Goal: Information Seeking & Learning: Learn about a topic

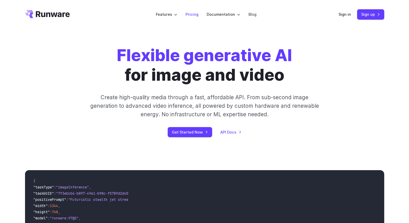
click at [189, 13] on link "Pricing" at bounding box center [192, 14] width 13 height 6
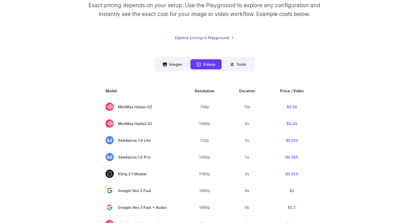
scroll to position [90, 0]
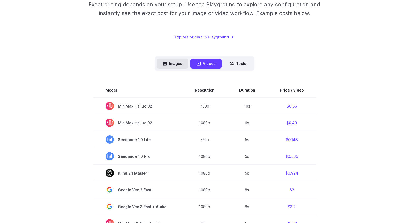
click at [173, 65] on button "Images" at bounding box center [173, 64] width 32 height 10
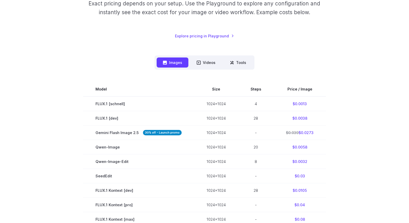
scroll to position [90, 0]
click at [195, 61] on button "Videos" at bounding box center [206, 63] width 31 height 10
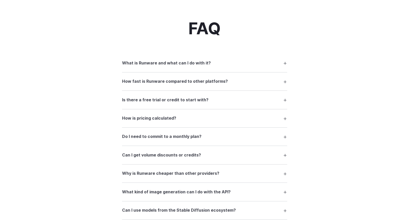
scroll to position [684, 0]
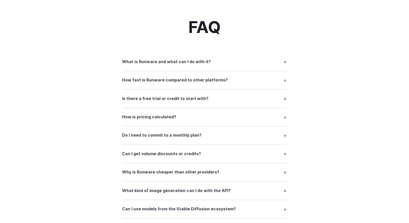
click at [284, 63] on summary "What is Runware and what can I do with it?" at bounding box center [204, 62] width 165 height 10
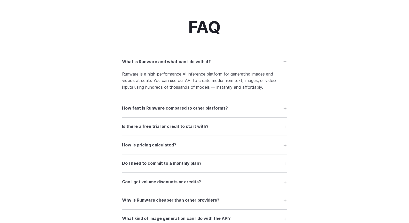
click at [285, 112] on summary "How fast is Runware compared to other platforms?" at bounding box center [204, 109] width 165 height 10
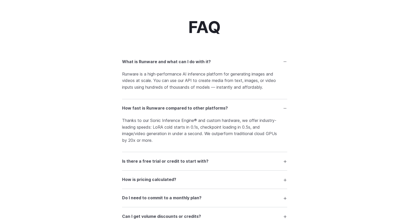
click at [285, 111] on summary "How fast is Runware compared to other platforms?" at bounding box center [204, 109] width 165 height 10
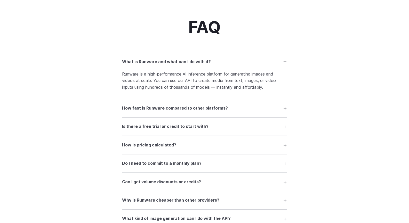
click at [286, 123] on details "Is there a free trial or credit to start with? Yes — you can generate around 10…" at bounding box center [204, 127] width 165 height 18
click at [285, 129] on summary "Is there a free trial or credit to start with?" at bounding box center [204, 127] width 165 height 10
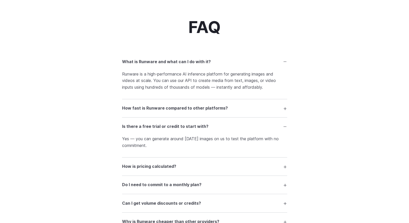
click at [287, 129] on summary "Is there a free trial or credit to start with?" at bounding box center [204, 127] width 165 height 10
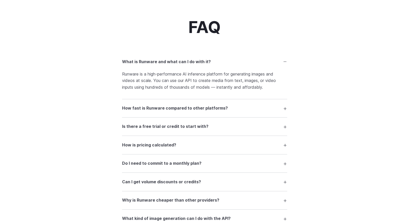
click at [286, 148] on summary "How is pricing calculated?" at bounding box center [204, 145] width 165 height 10
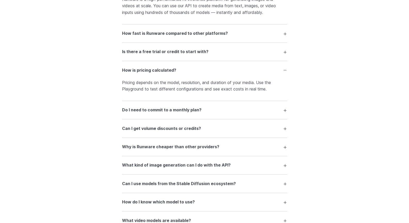
scroll to position [759, 0]
click at [285, 113] on summary "Do I need to commit to a monthly plan?" at bounding box center [204, 110] width 165 height 10
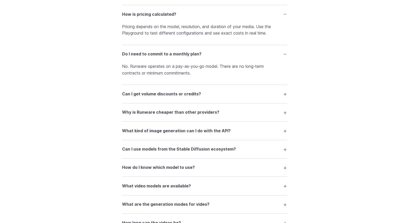
scroll to position [815, 0]
click at [286, 115] on summary "Why is Runware cheaper than other providers?" at bounding box center [204, 112] width 165 height 10
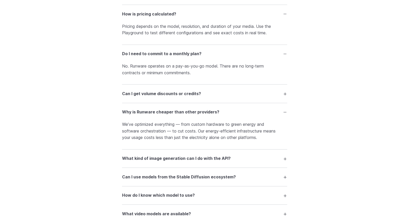
click at [285, 114] on summary "Why is Runware cheaper than other providers?" at bounding box center [204, 112] width 165 height 10
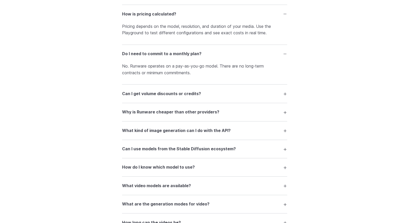
click at [285, 134] on summary "What kind of image generation can I do with the API?" at bounding box center [204, 131] width 165 height 10
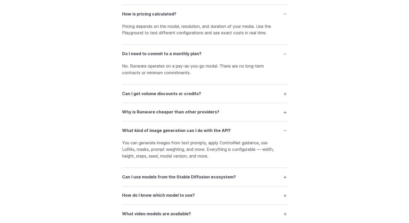
click at [285, 134] on summary "What kind of image generation can I do with the API?" at bounding box center [204, 131] width 165 height 10
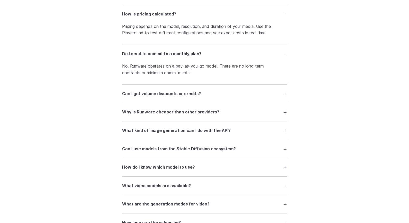
click at [286, 151] on summary "Can I use models from the Stable Diffusion ecosystem?" at bounding box center [204, 149] width 165 height 10
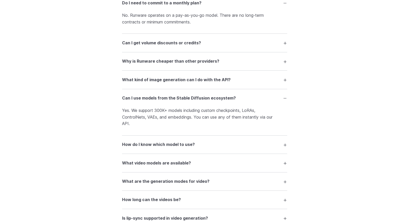
scroll to position [866, 0]
click at [285, 99] on summary "Can I use models from the Stable Diffusion ecosystem?" at bounding box center [204, 98] width 165 height 10
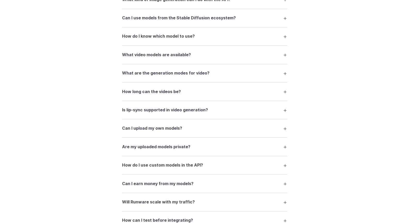
scroll to position [946, 0]
click at [285, 114] on summary "Is lip-sync supported in video generation?" at bounding box center [204, 110] width 165 height 10
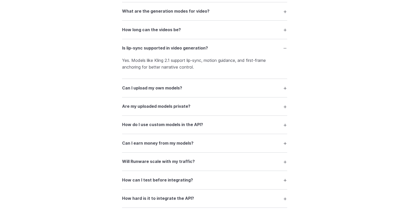
scroll to position [1009, 0]
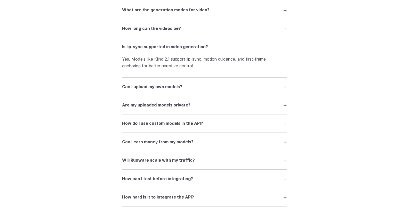
click at [286, 90] on summary "Can I upload my own models?" at bounding box center [204, 87] width 165 height 10
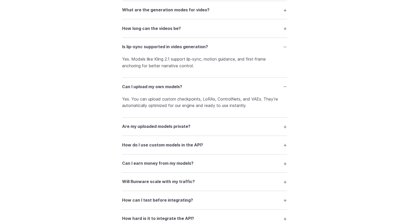
click at [286, 131] on summary "Are my uploaded models private?" at bounding box center [204, 127] width 165 height 10
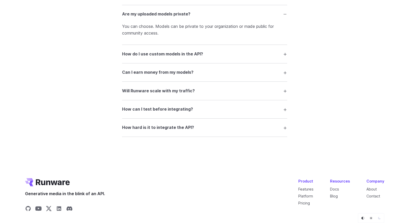
scroll to position [1122, 0]
click at [287, 73] on summary "Can I earn money from my models?" at bounding box center [204, 72] width 165 height 10
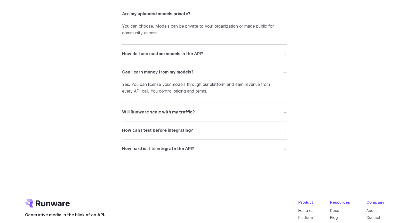
click at [284, 136] on summary "How can I test before integrating?" at bounding box center [204, 131] width 165 height 10
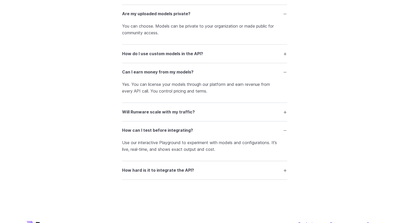
click at [285, 174] on summary "How hard is it to integrate the API?" at bounding box center [204, 171] width 165 height 10
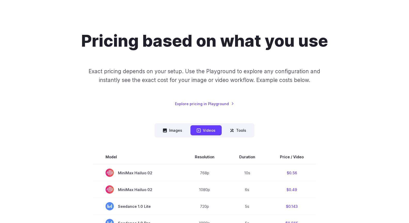
scroll to position [0, 0]
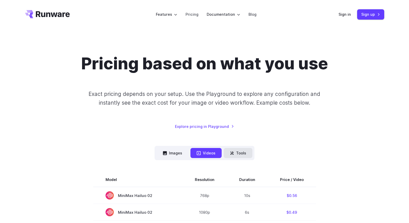
click at [240, 154] on button "Tools" at bounding box center [238, 153] width 29 height 10
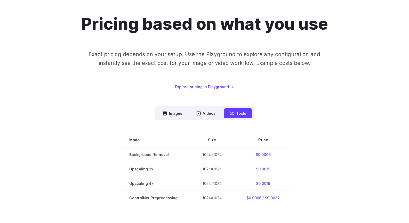
scroll to position [40, 0]
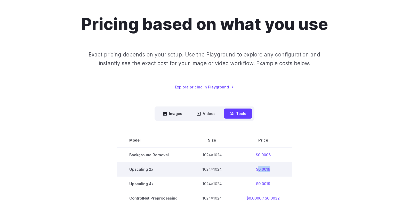
drag, startPoint x: 270, startPoint y: 170, endPoint x: 258, endPoint y: 170, distance: 11.6
click at [258, 170] on td "$0.0019" at bounding box center [263, 169] width 58 height 14
copy td "0.0019"
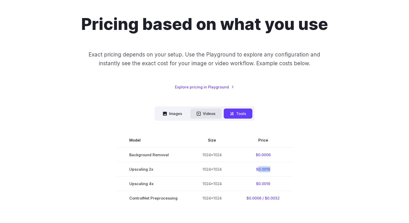
click at [204, 111] on button "Videos" at bounding box center [206, 114] width 31 height 10
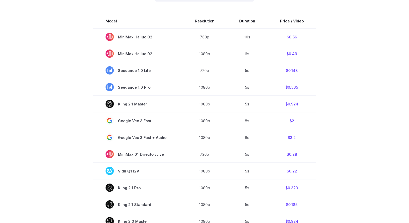
scroll to position [159, 0]
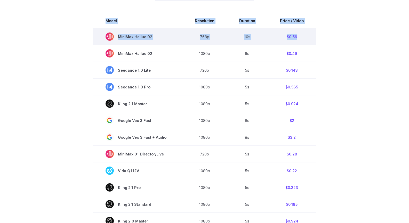
drag, startPoint x: 316, startPoint y: 40, endPoint x: 307, endPoint y: 37, distance: 9.6
click at [307, 37] on section "Model Resolution Duration Price / Video MiniMax Hailuo 02 768p 10s $0.56 MiniMa…" at bounding box center [204, 189] width 359 height 350
click at [307, 37] on td "$0.56" at bounding box center [292, 36] width 49 height 17
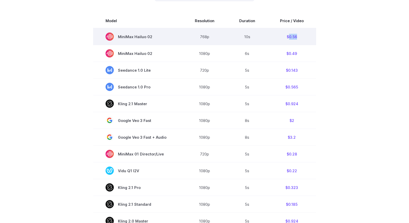
drag, startPoint x: 296, startPoint y: 37, endPoint x: 288, endPoint y: 36, distance: 7.5
click at [288, 36] on td "$0.56" at bounding box center [292, 36] width 49 height 17
copy td "0.56"
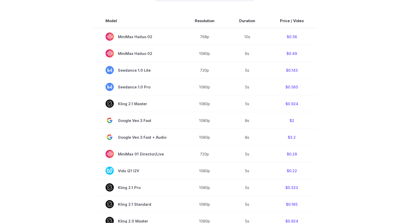
click at [70, 74] on section "Model Resolution Duration Price / Video MiniMax Hailuo 02 768p 10s $0.56 MiniMa…" at bounding box center [204, 189] width 359 height 350
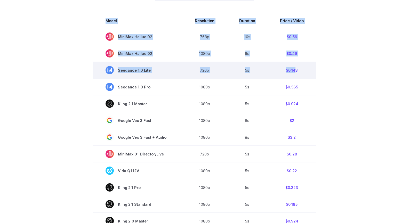
drag, startPoint x: 321, startPoint y: 72, endPoint x: 294, endPoint y: 70, distance: 26.7
click at [294, 70] on section "Model Resolution Duration Price / Video MiniMax Hailuo 02 768p 10s $0.56 MiniMa…" at bounding box center [204, 189] width 359 height 350
click at [302, 71] on td "$0.143" at bounding box center [292, 70] width 49 height 17
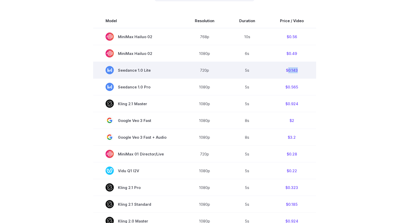
drag, startPoint x: 299, startPoint y: 70, endPoint x: 288, endPoint y: 70, distance: 11.1
click at [288, 70] on td "$0.143" at bounding box center [292, 70] width 49 height 17
copy td "0.143"
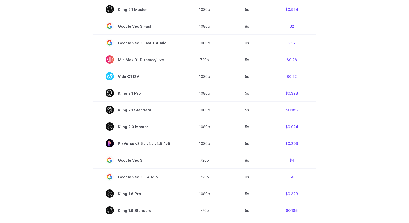
scroll to position [256, 0]
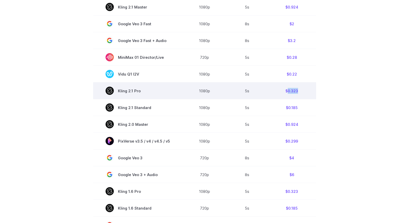
drag, startPoint x: 299, startPoint y: 92, endPoint x: 287, endPoint y: 93, distance: 11.7
click at [287, 93] on td "$0.323" at bounding box center [292, 91] width 49 height 17
copy td "0.323"
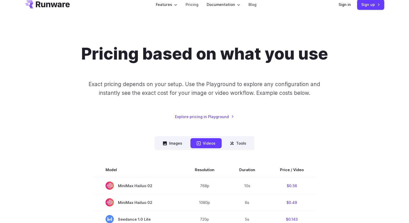
scroll to position [7, 0]
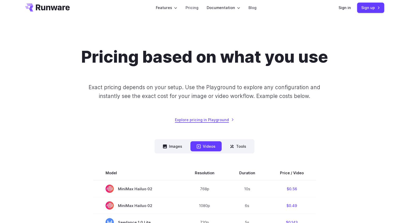
click at [189, 120] on link "Explore pricing in Playground" at bounding box center [204, 120] width 59 height 6
